Goal: Use online tool/utility: Utilize a website feature to perform a specific function

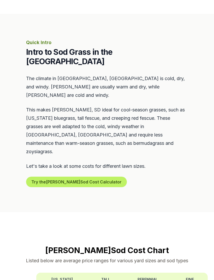
click at [91, 177] on button "Try the Pierre Sod Cost Calculator" at bounding box center [76, 182] width 101 height 10
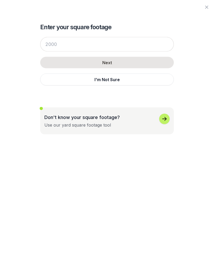
scroll to position [213, 0]
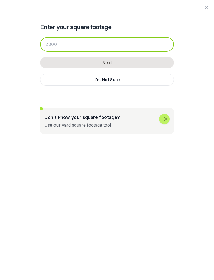
click at [45, 44] on input "number" at bounding box center [107, 44] width 134 height 15
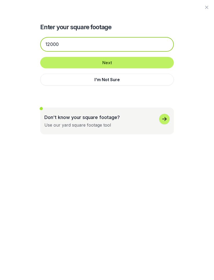
type input "12000"
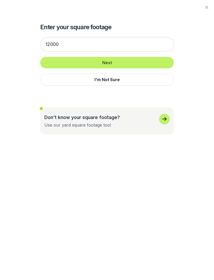
click at [140, 62] on button "Next" at bounding box center [107, 62] width 134 height 11
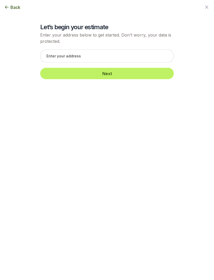
scroll to position [213, 0]
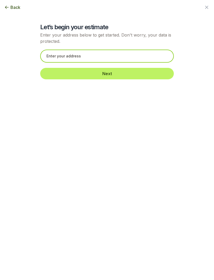
click at [119, 53] on input "text" at bounding box center [107, 56] width 134 height 13
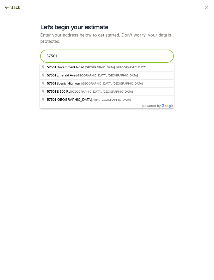
type input "57501"
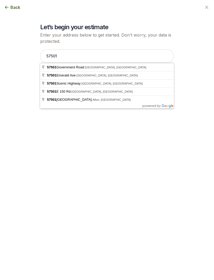
click at [11, 10] on span "Back" at bounding box center [15, 7] width 10 height 6
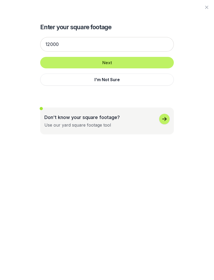
click at [147, 60] on button "Next" at bounding box center [107, 62] width 134 height 11
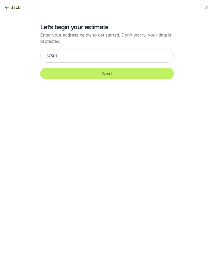
click at [10, 6] on span "Back" at bounding box center [15, 7] width 10 height 6
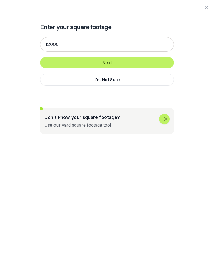
click at [10, 6] on div at bounding box center [107, 7] width 214 height 15
click at [14, 6] on div at bounding box center [107, 7] width 214 height 15
click at [205, 7] on icon "button" at bounding box center [207, 7] width 6 height 6
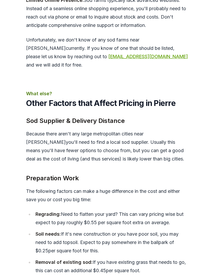
scroll to position [1663, 0]
